Goal: Information Seeking & Learning: Find specific fact

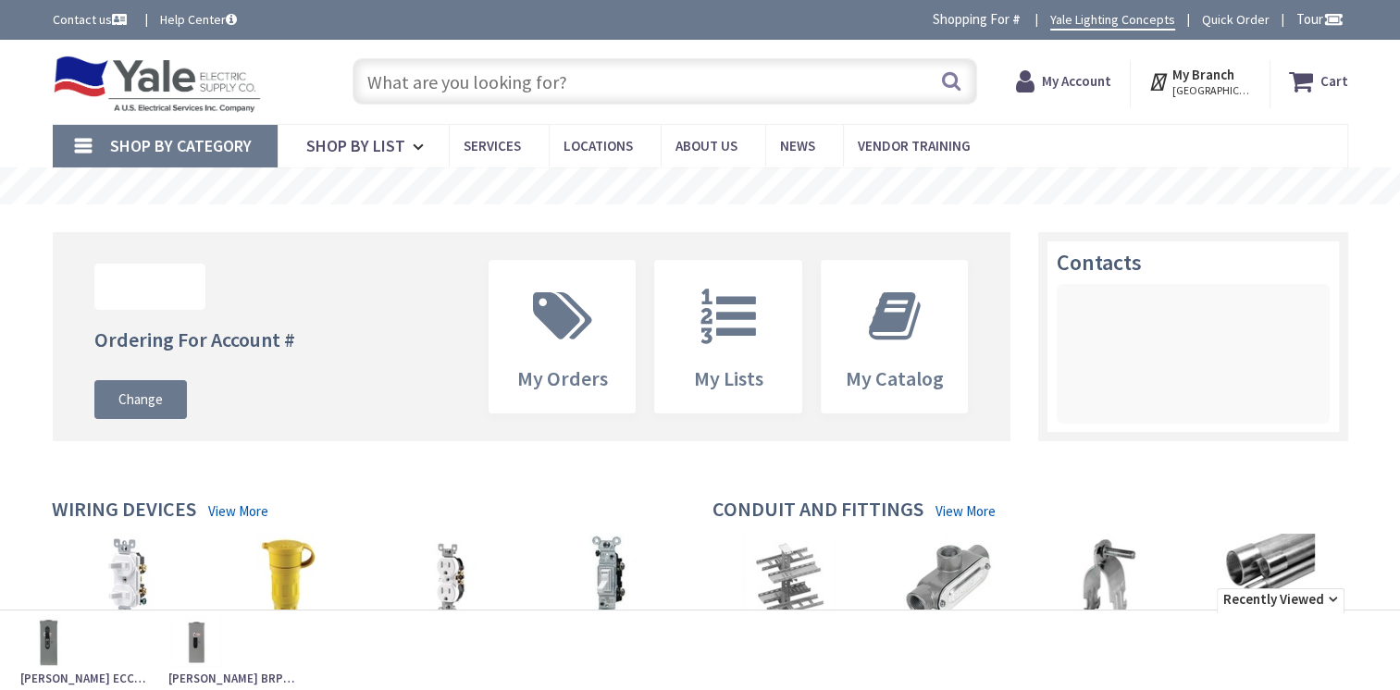
drag, startPoint x: 0, startPoint y: 0, endPoint x: 585, endPoint y: 93, distance: 592.1
click at [585, 93] on input "text" at bounding box center [665, 81] width 625 height 46
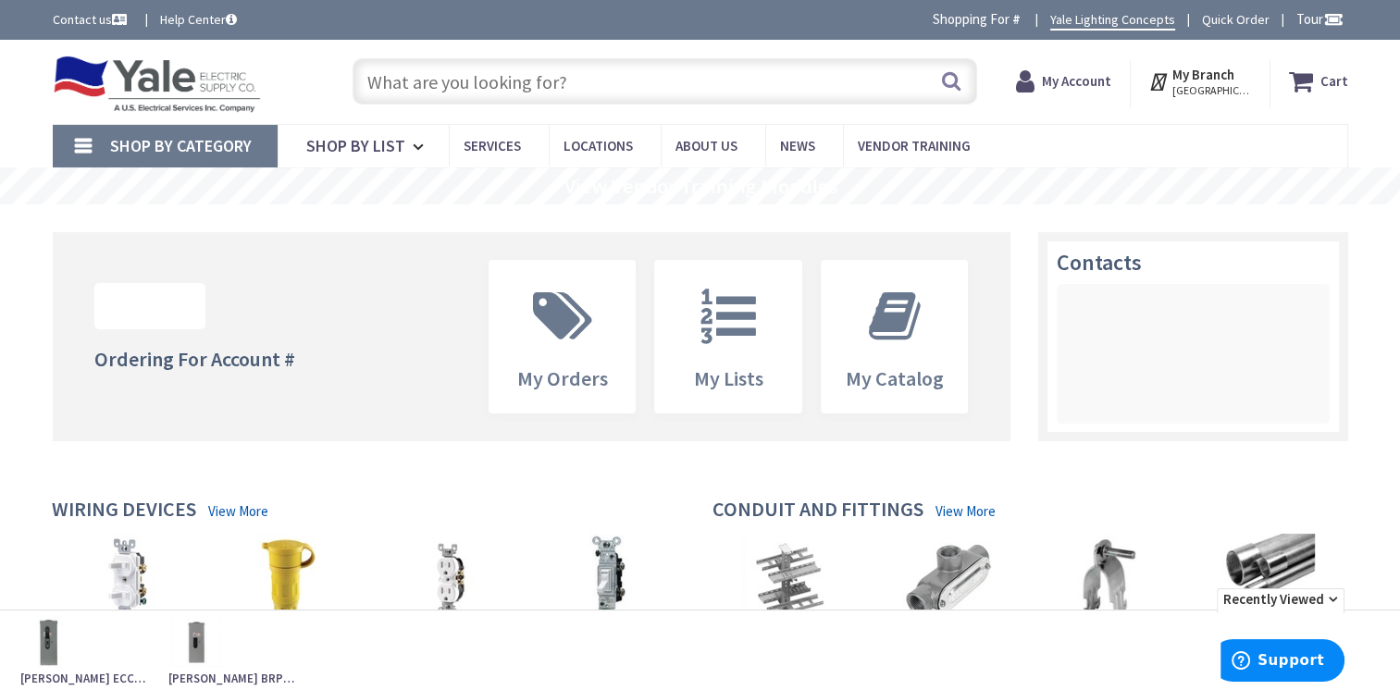
paste input "DG223URB"
type input "DG223URB"
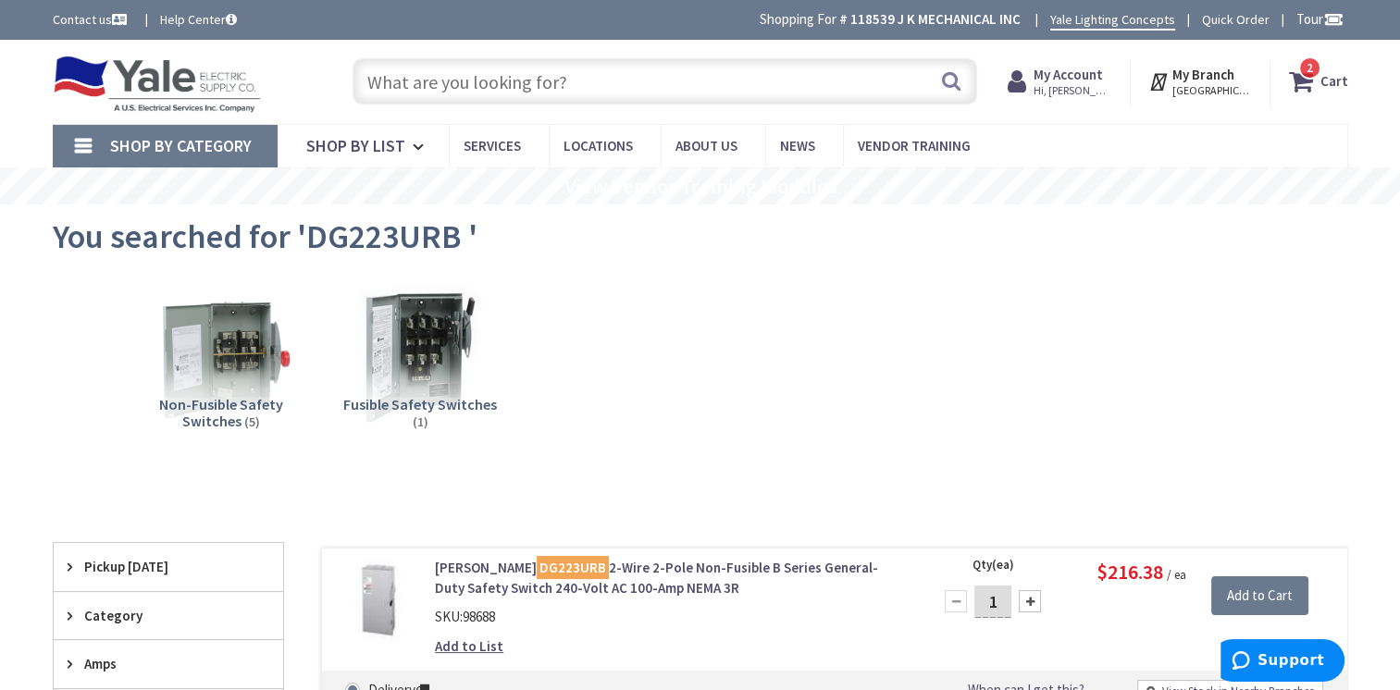
click at [565, 76] on input "text" at bounding box center [665, 81] width 625 height 46
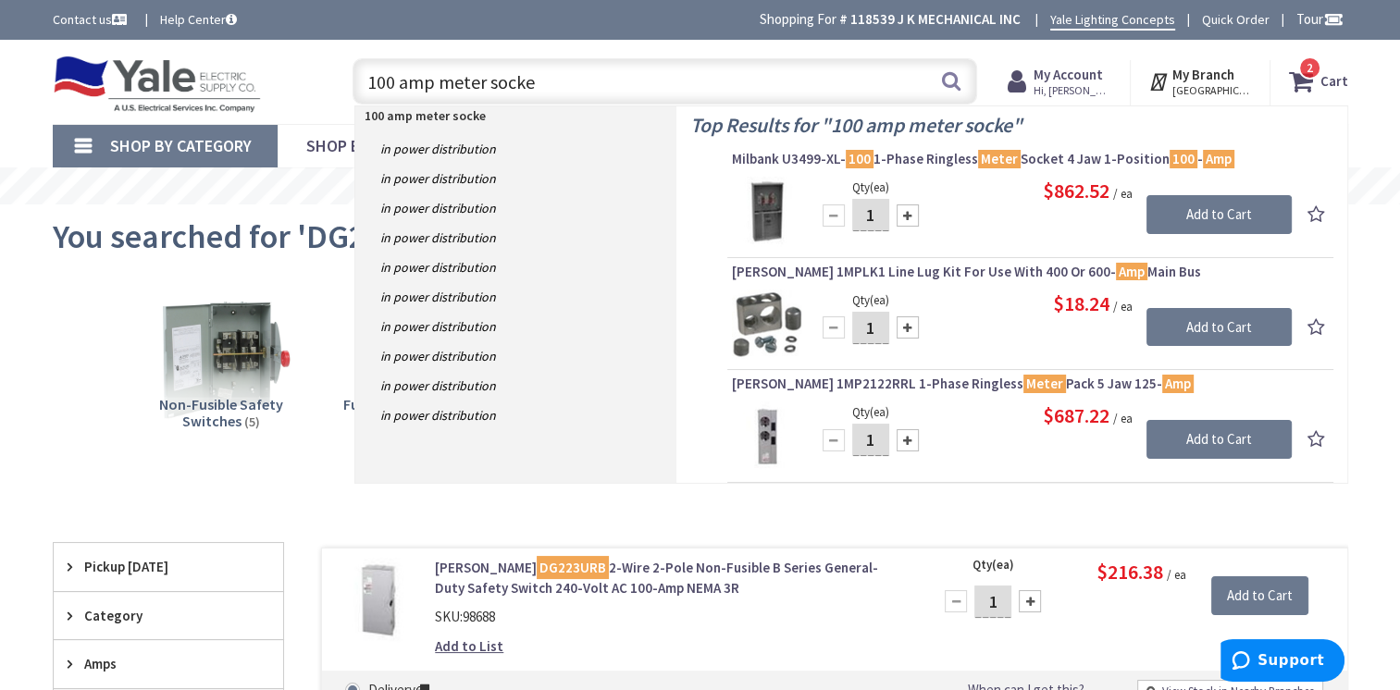
type input "100 amp meter socket"
